Goal: Check status: Check status

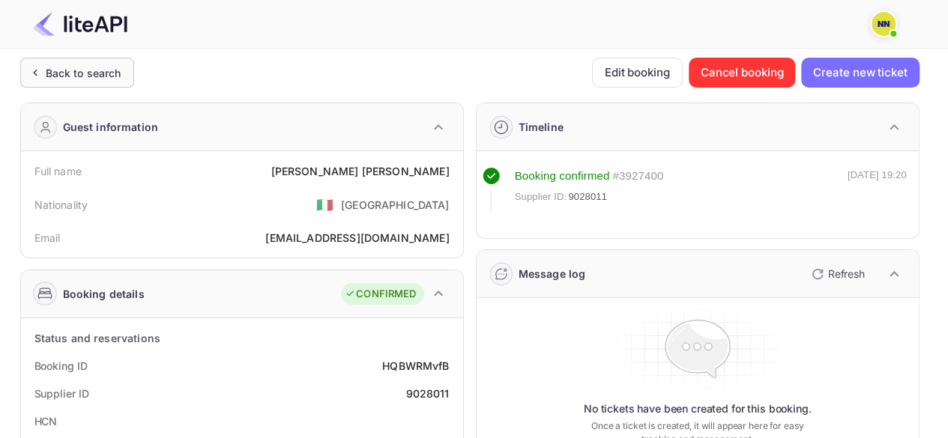
click at [58, 70] on div "Back to search" at bounding box center [84, 73] width 76 height 16
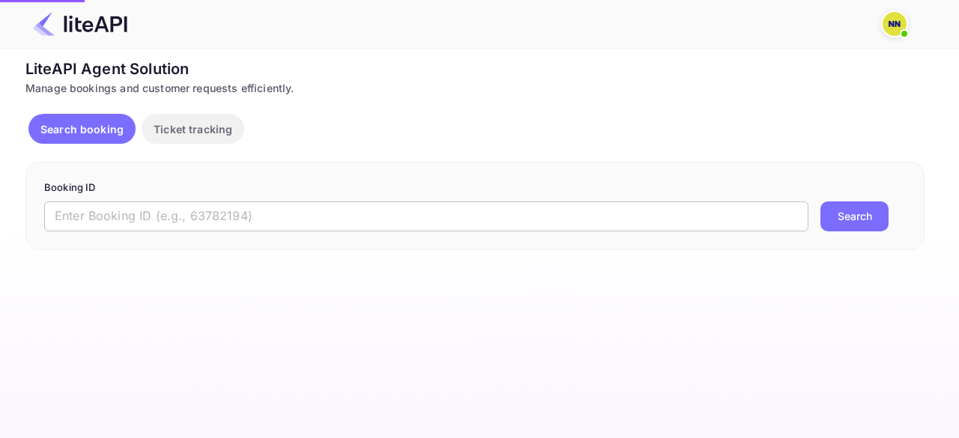
click at [208, 214] on input "text" at bounding box center [426, 217] width 764 height 30
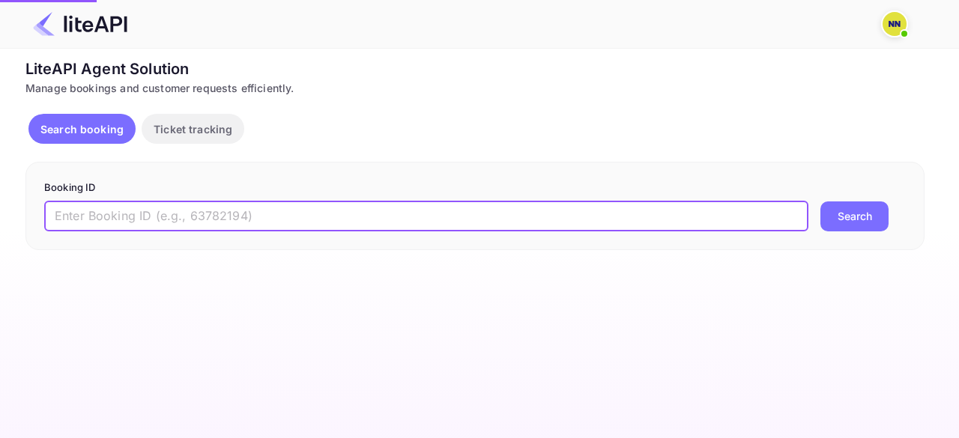
paste input "9030173"
type input "9030173"
click at [843, 219] on button "Search" at bounding box center [855, 217] width 68 height 30
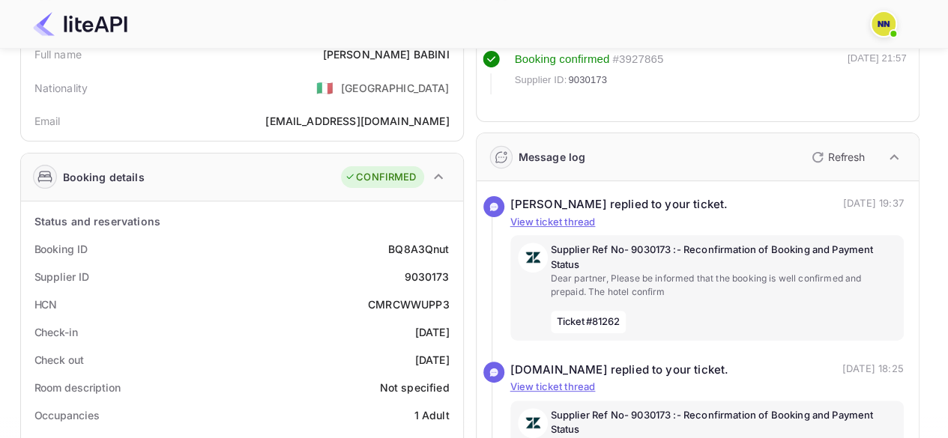
scroll to position [150, 0]
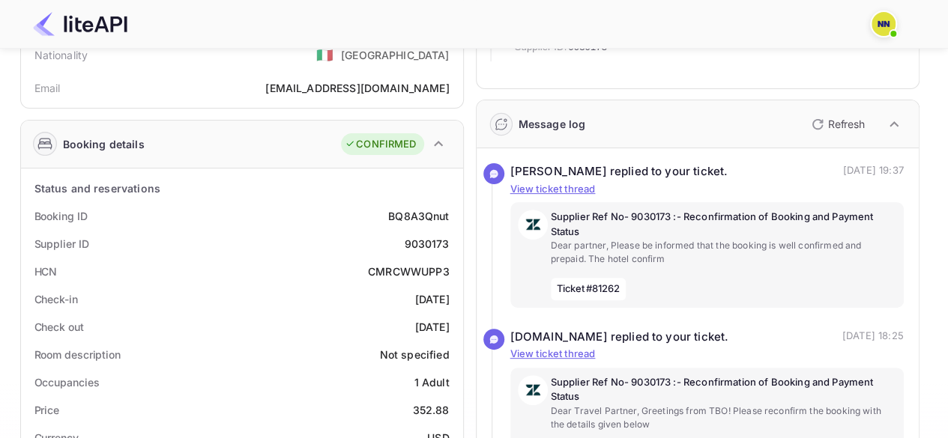
click at [418, 269] on div "CMRCWWUPP3" at bounding box center [409, 272] width 82 height 16
copy div "CMRCWWUPP3"
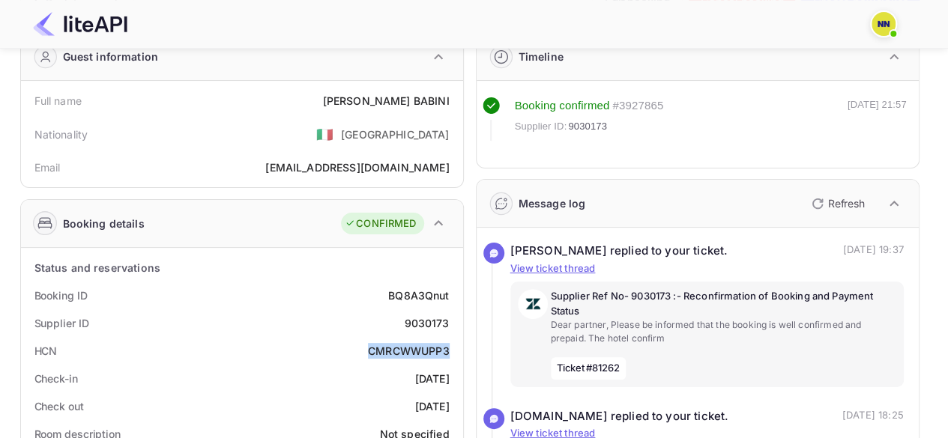
scroll to position [0, 0]
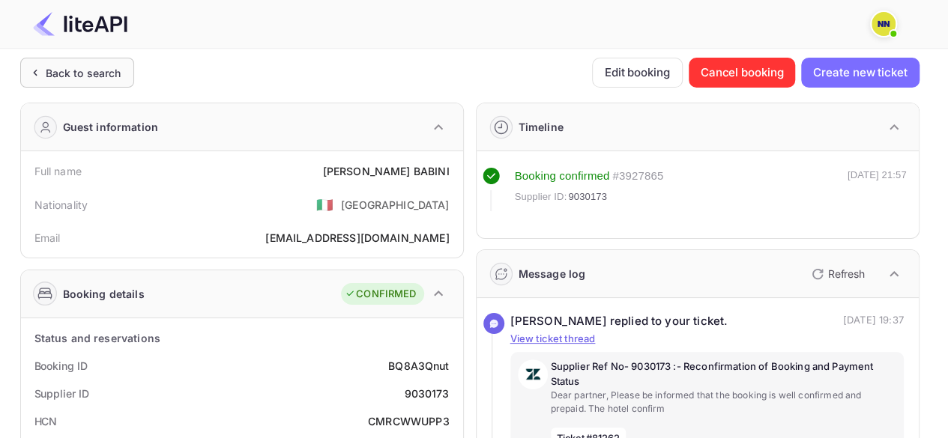
click at [40, 68] on icon at bounding box center [35, 72] width 16 height 15
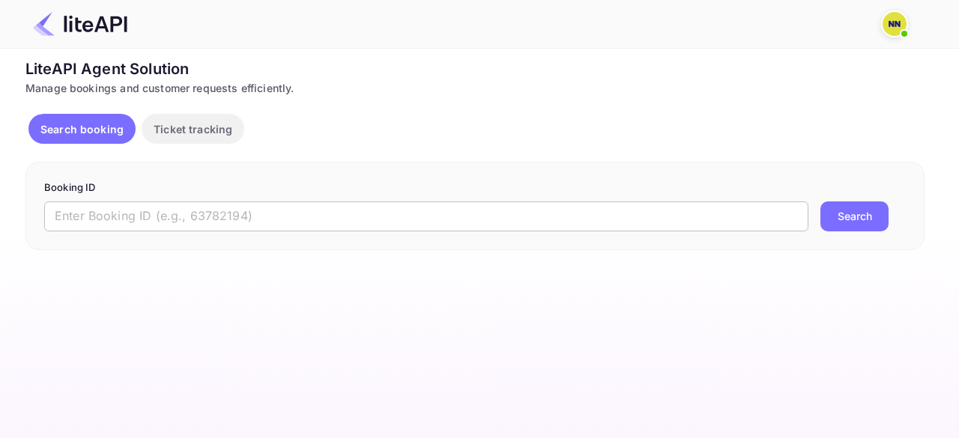
drag, startPoint x: 160, startPoint y: 217, endPoint x: 177, endPoint y: 217, distance: 16.5
click at [161, 217] on input "text" at bounding box center [426, 217] width 764 height 30
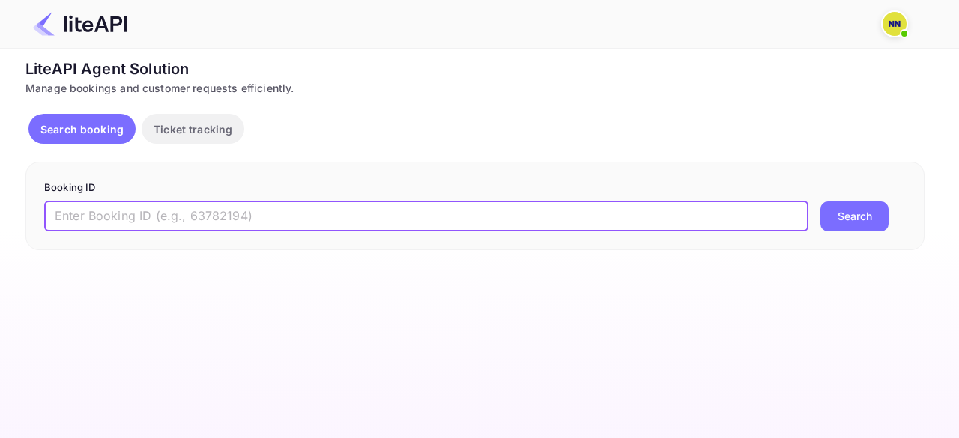
paste input "8813340"
type input "8813340"
click at [860, 215] on button "Search" at bounding box center [855, 217] width 68 height 30
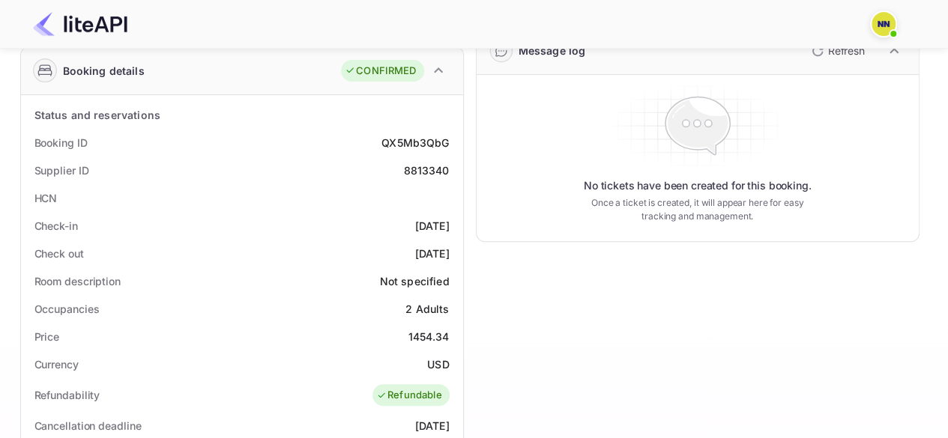
scroll to position [225, 0]
